Goal: Complete application form

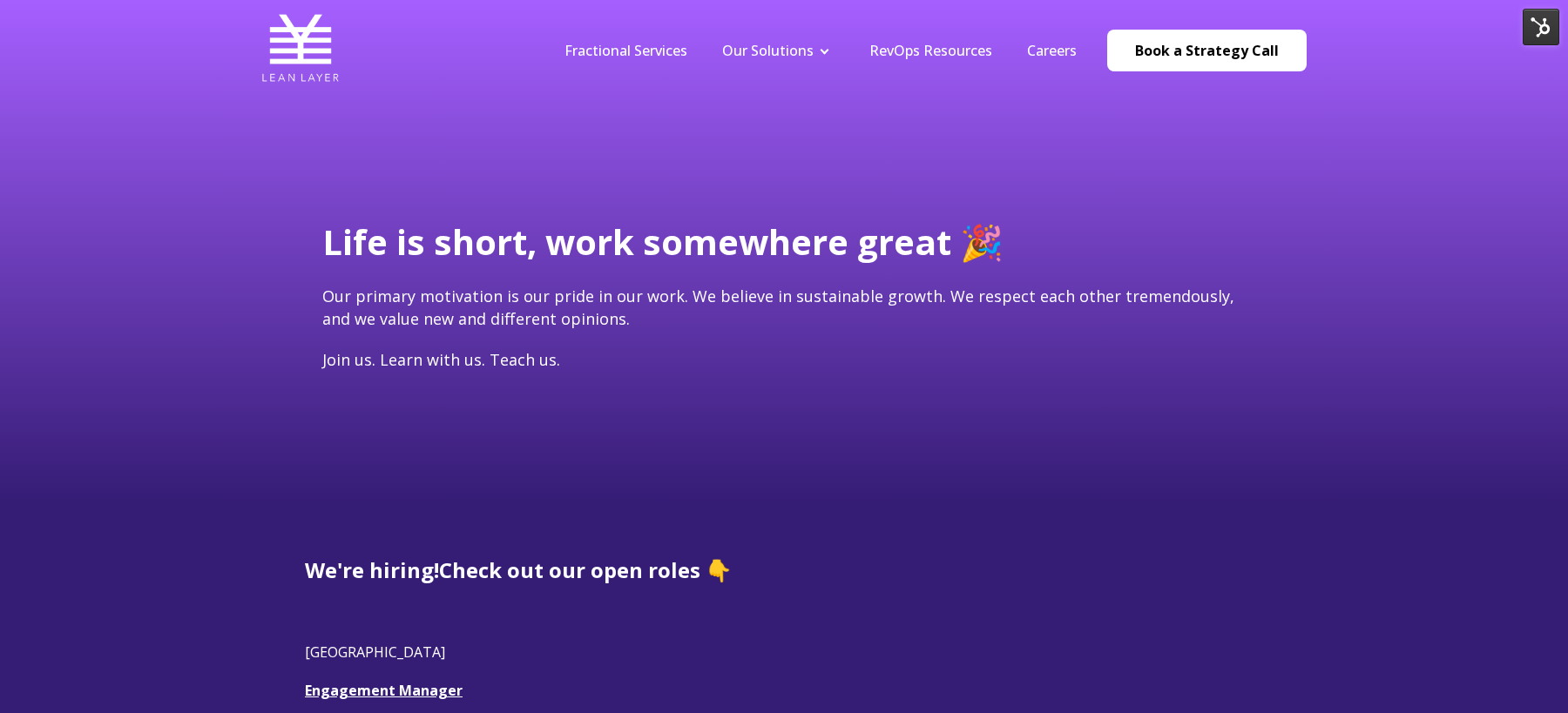
scroll to position [570, 0]
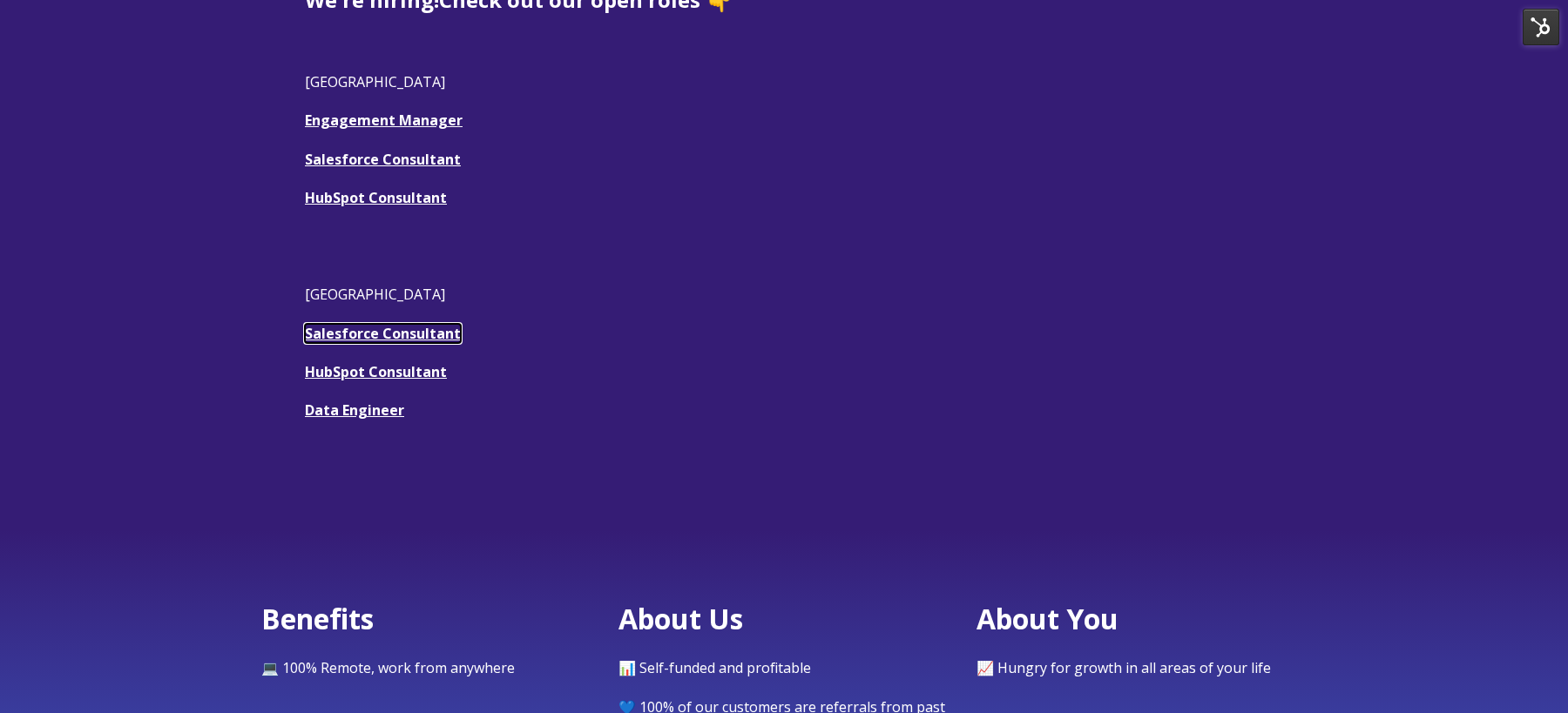
click at [408, 337] on u "Salesforce Consultant" at bounding box center [383, 334] width 155 height 19
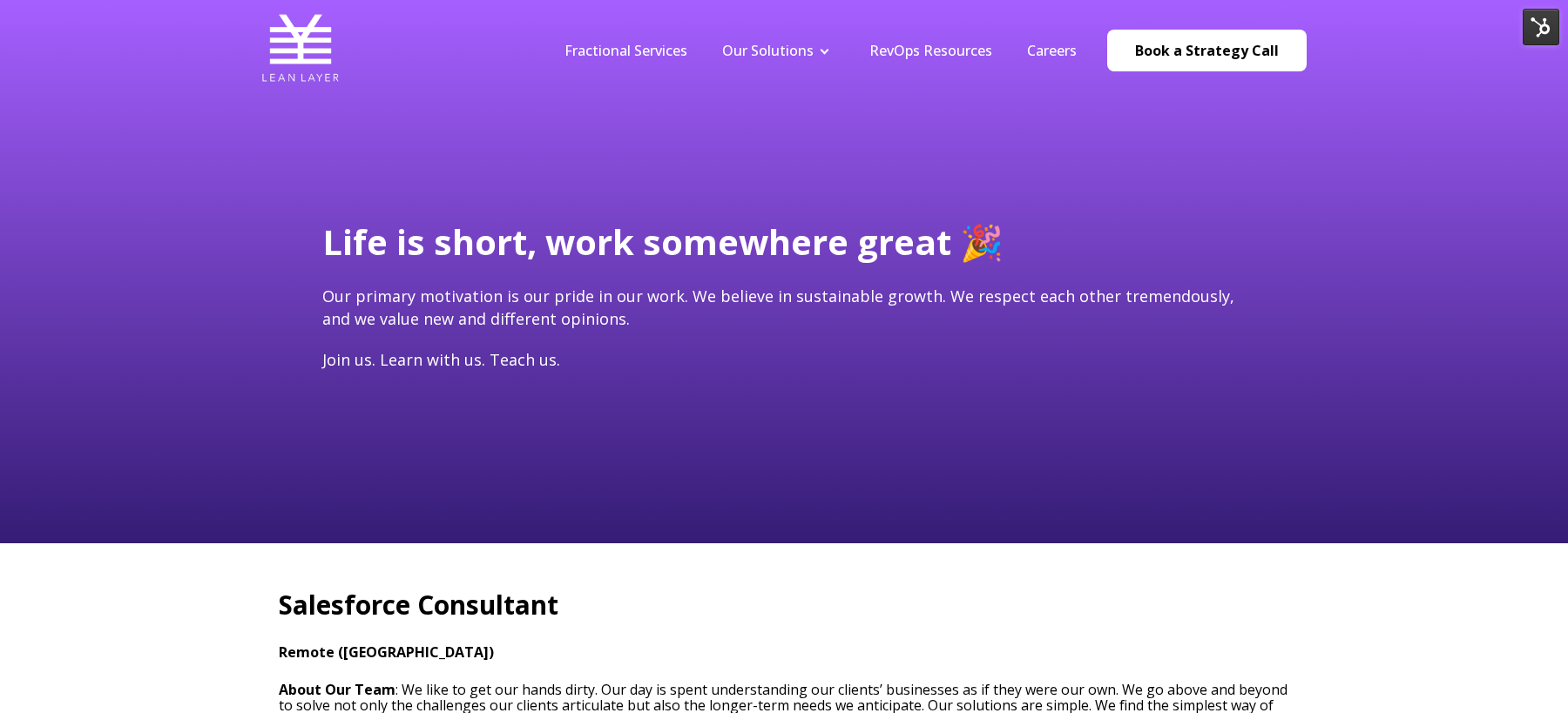
type input "[EMAIL_ADDRESS][DOMAIN_NAME]"
type input "Meagan"
type input "Wansong"
type input "[PHONE_NUMBER]"
type input "[URL][DOMAIN_NAME]"
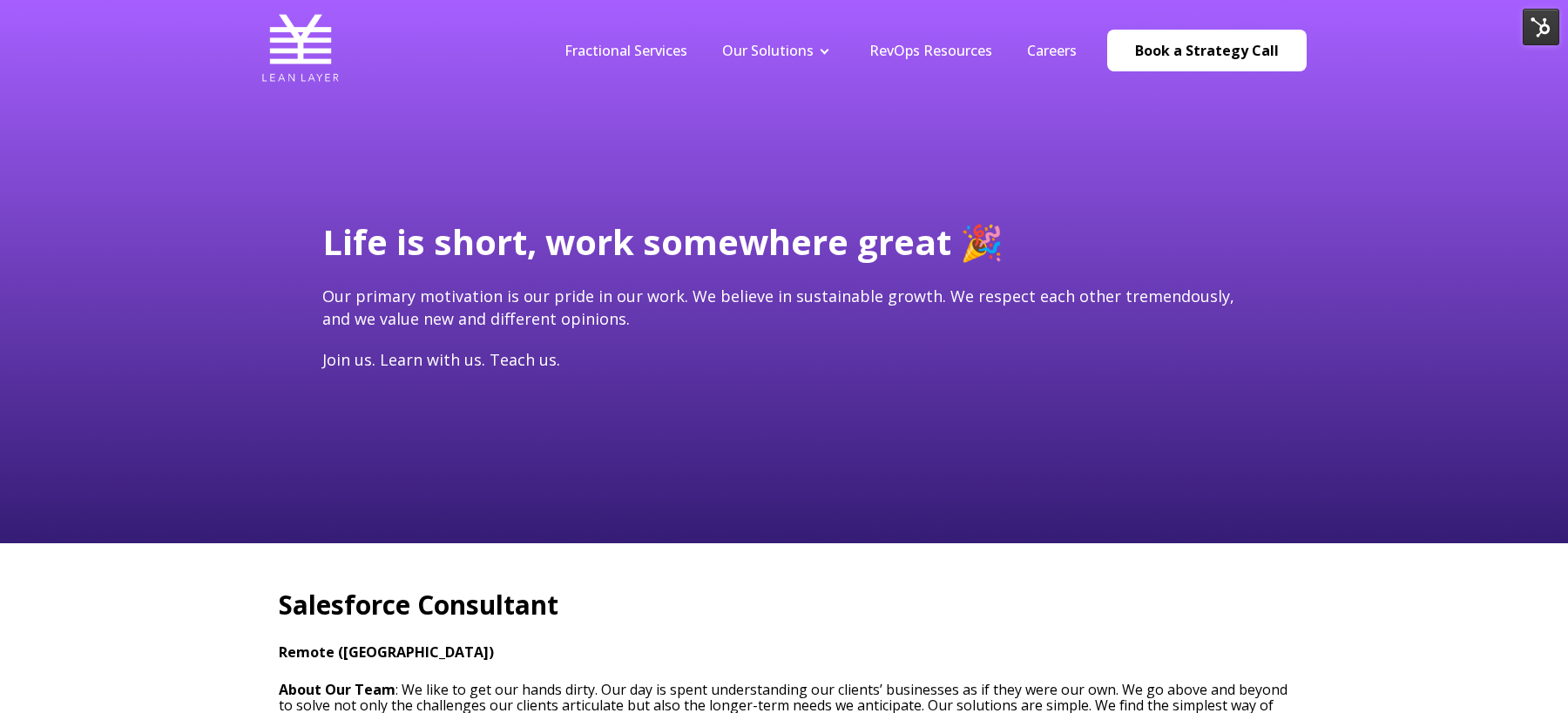
type input "[GEOGRAPHIC_DATA]"
checkbox input "true"
